Goal: Information Seeking & Learning: Understand process/instructions

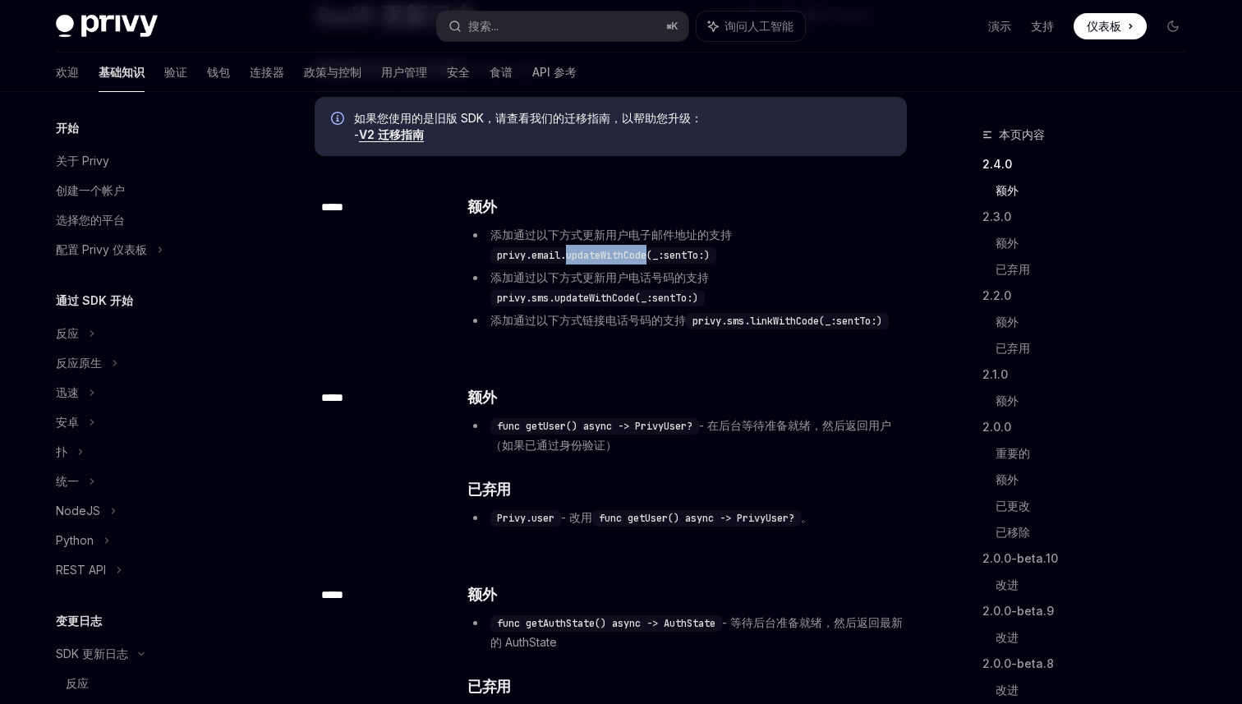
scroll to position [374, 0]
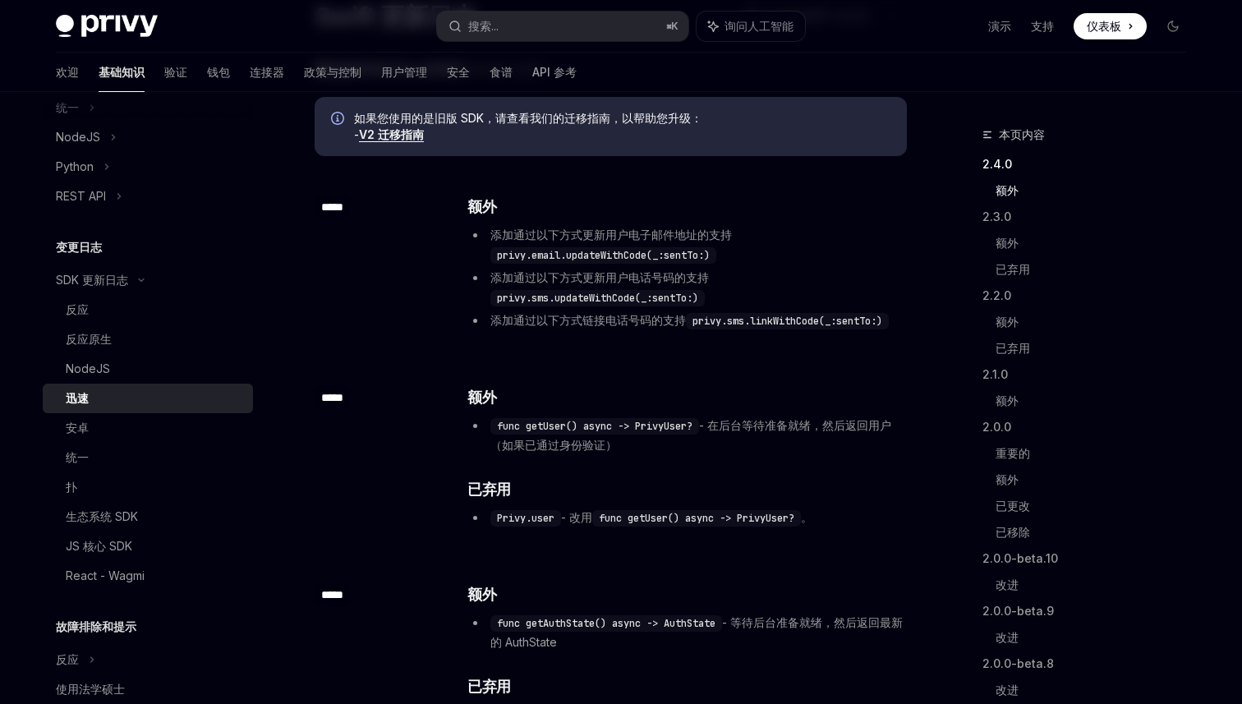
click at [617, 348] on div "​ ***** ​ 额外 添加通过以下方式更新用户电子邮件地址的支持 privy.email.updateWithCode(_:sentTo:) 添加通过以下…" at bounding box center [611, 264] width 592 height 191
click at [609, 267] on ul "添加通过以下方式更新用户电子邮件地址的支持 privy.email.updateWithCode(_:sentTo:) 添加通过以下方式更新用户电话号码的支持…" at bounding box center [686, 277] width 438 height 105
click at [609, 259] on code "privy.email.updateWithCode(_:sentTo:)" at bounding box center [603, 255] width 226 height 16
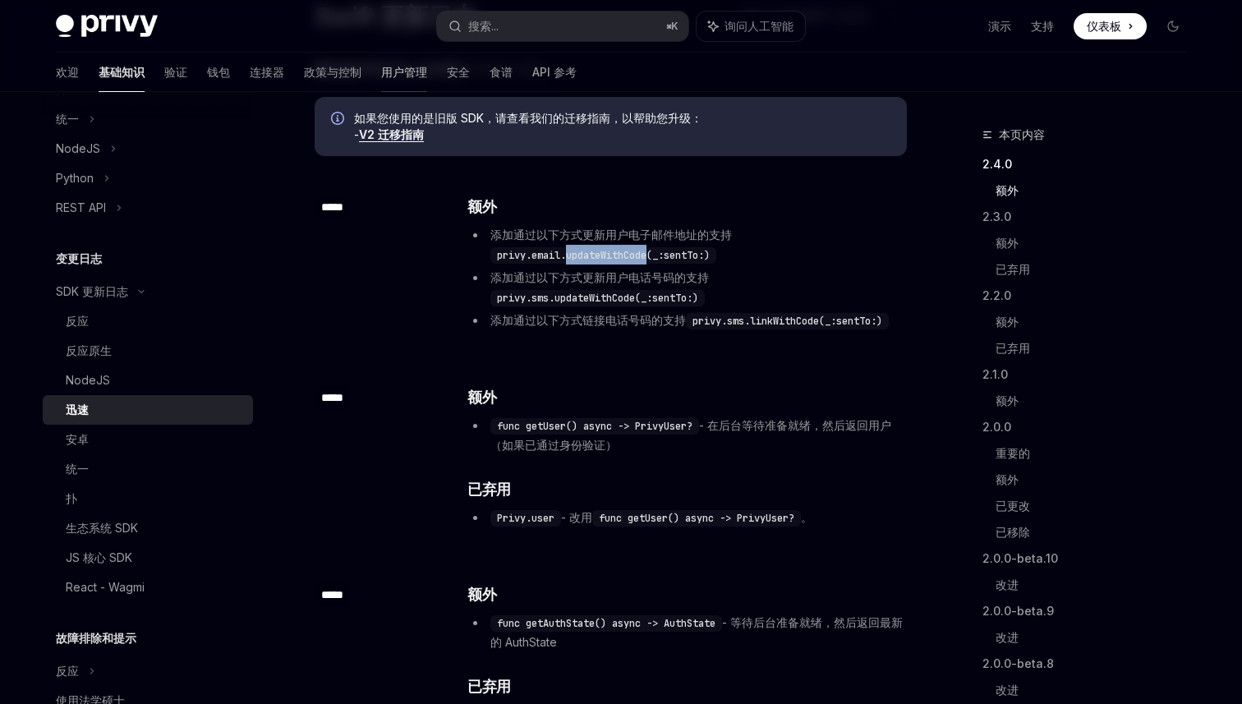
click at [381, 74] on font "用户管理" at bounding box center [404, 72] width 46 height 14
type textarea "*"
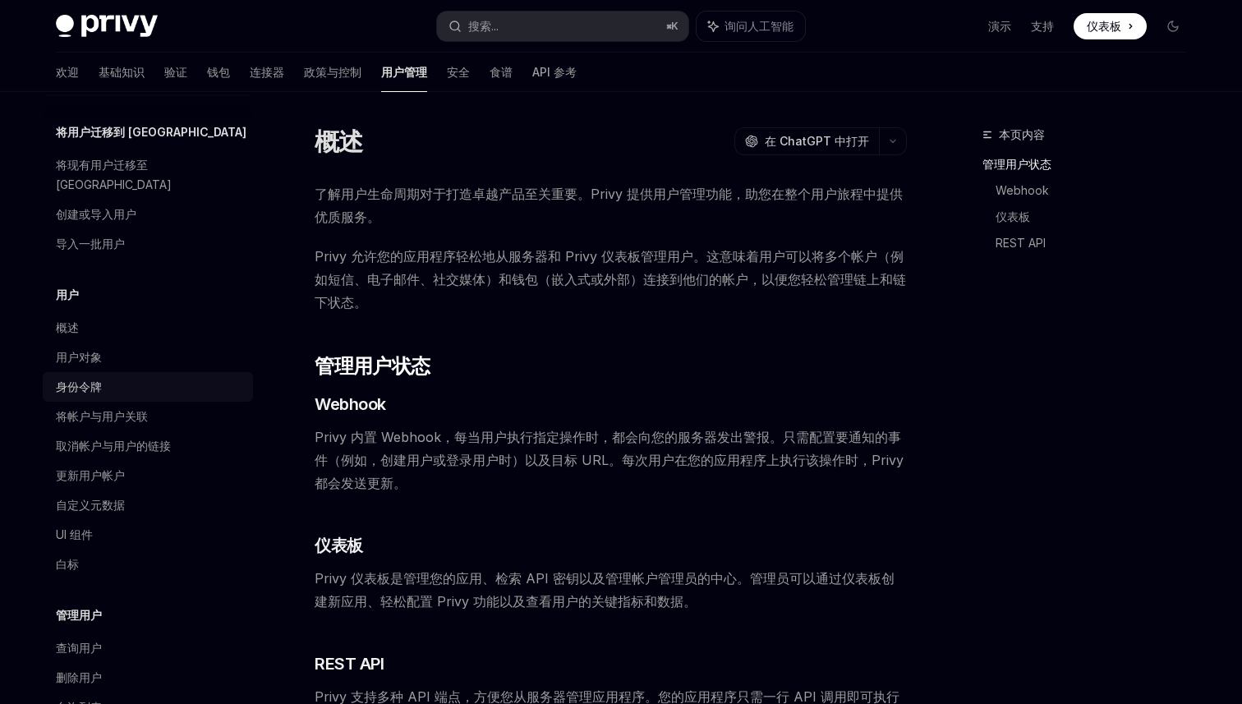
scroll to position [68, 0]
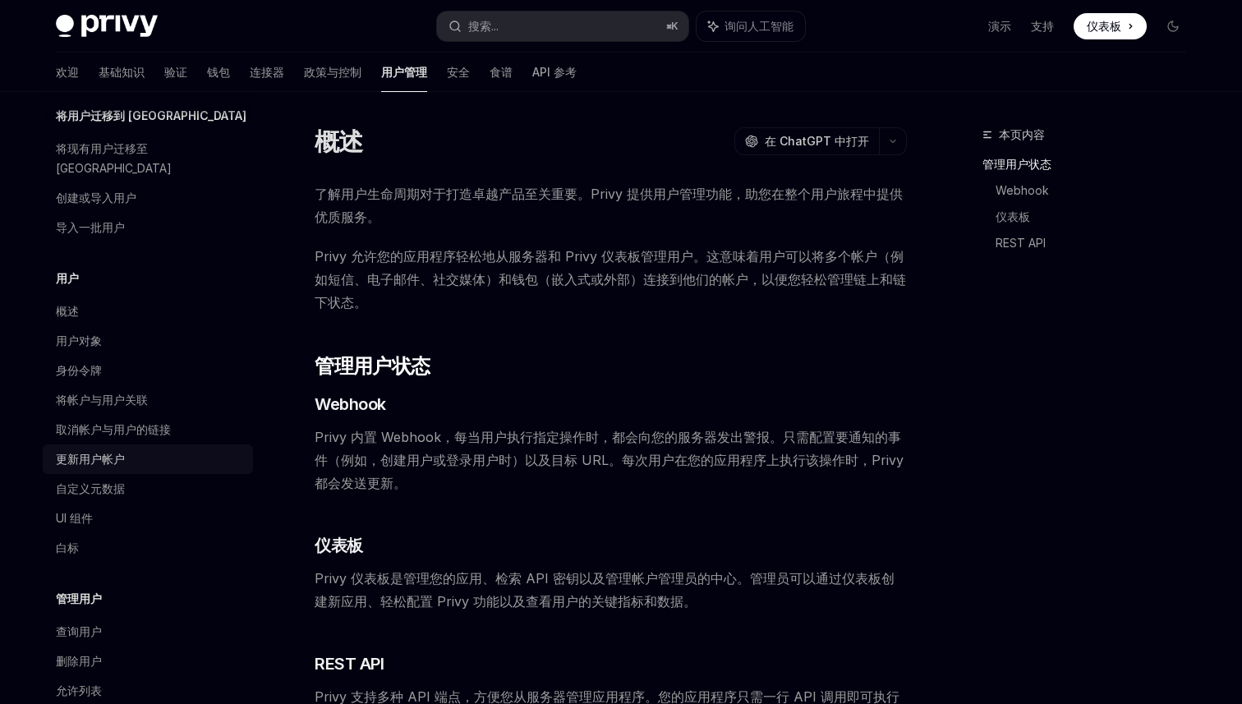
click at [117, 452] on font "更新用户帐户" at bounding box center [90, 459] width 69 height 14
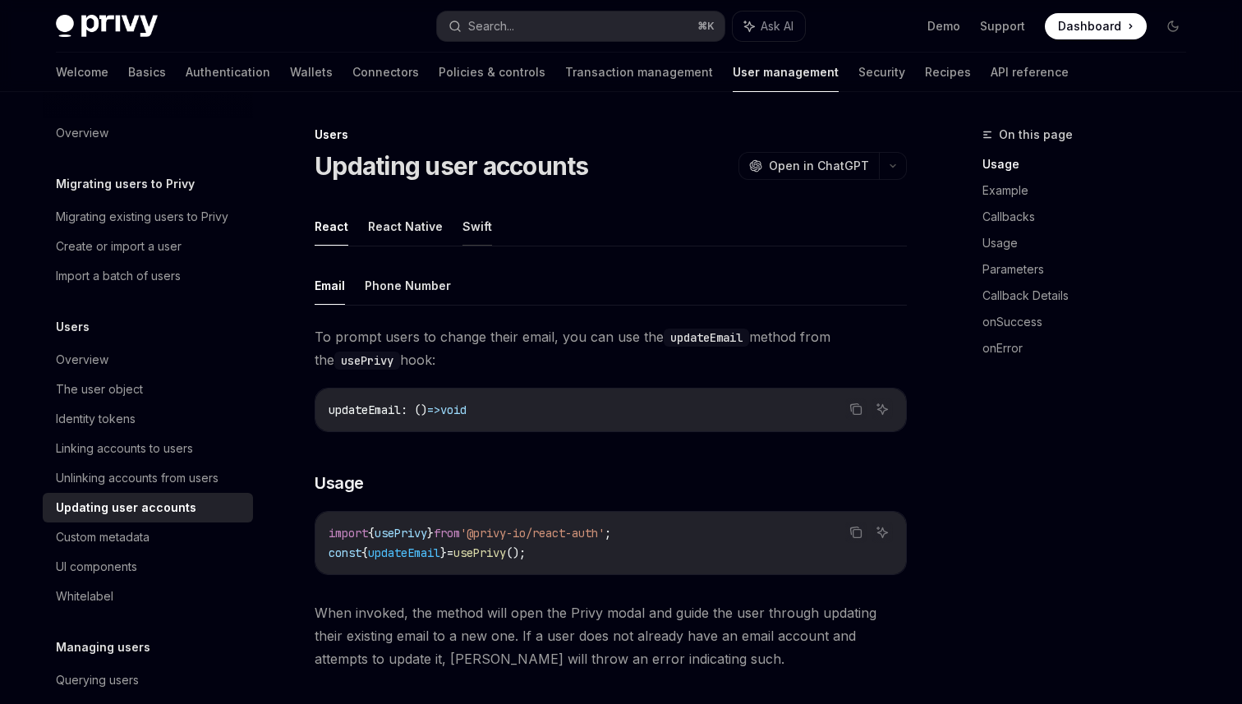
click at [471, 234] on button "Swift" at bounding box center [477, 226] width 30 height 39
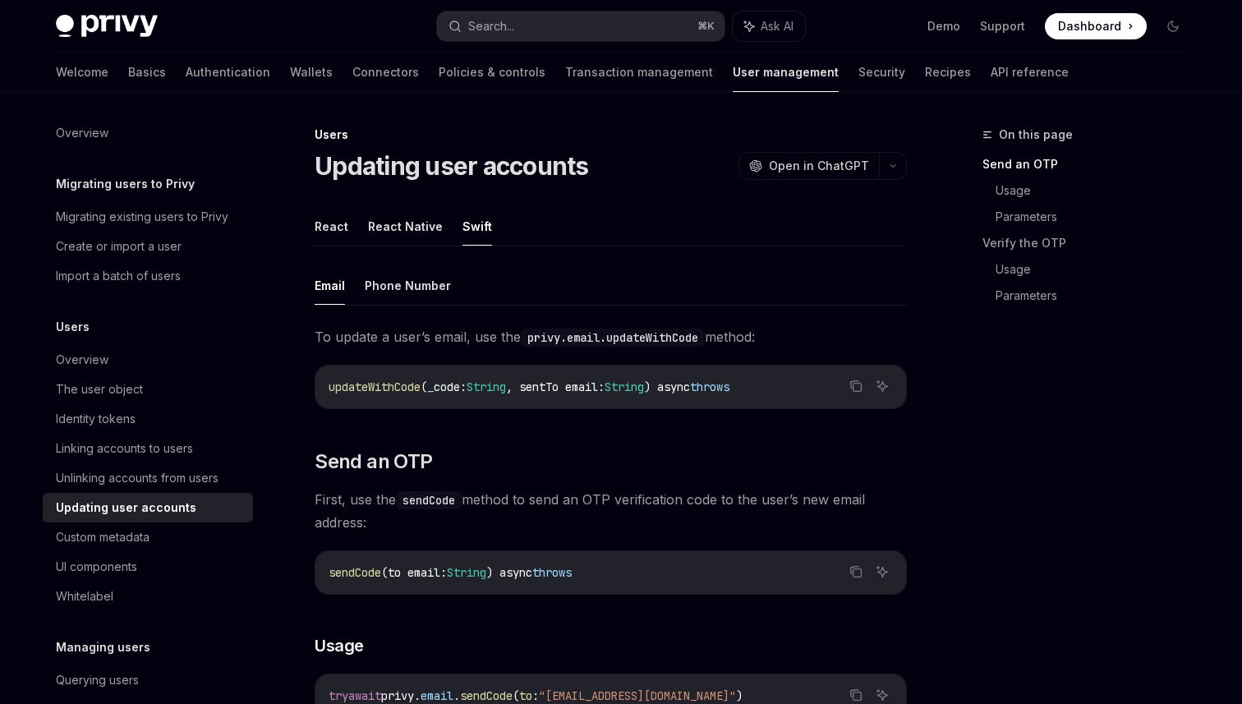
type textarea "*"
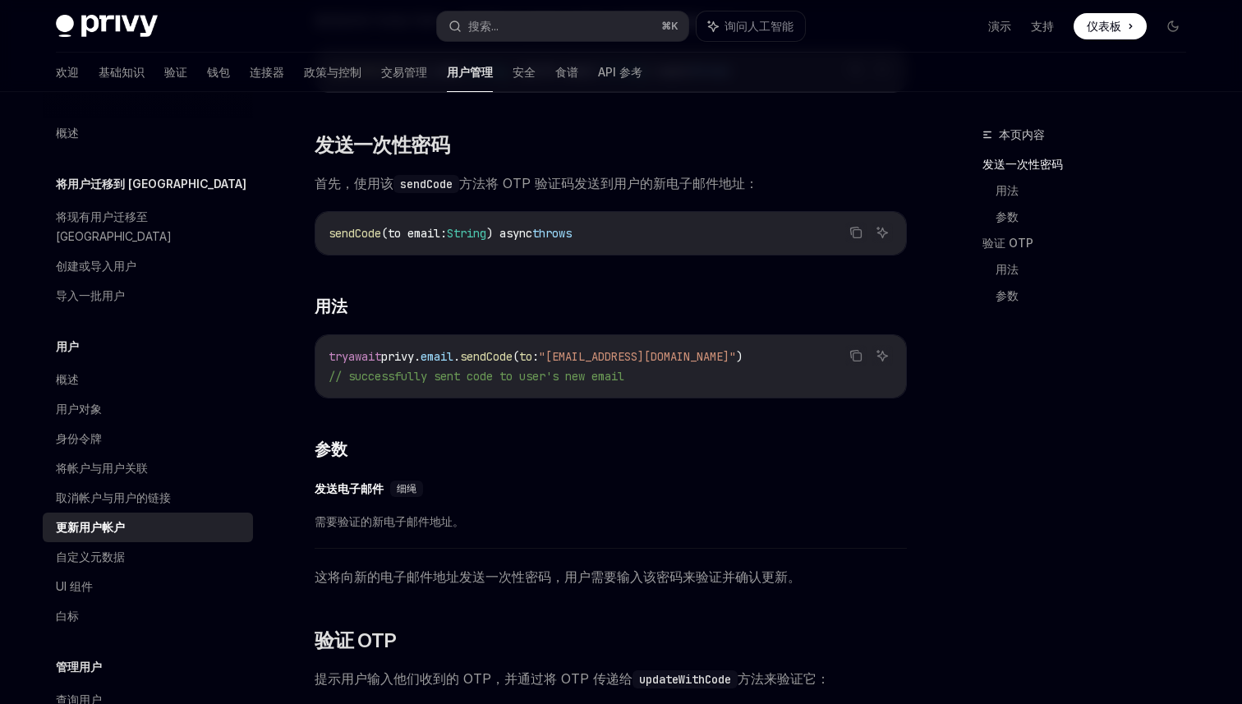
scroll to position [341, 0]
